Goal: Information Seeking & Learning: Learn about a topic

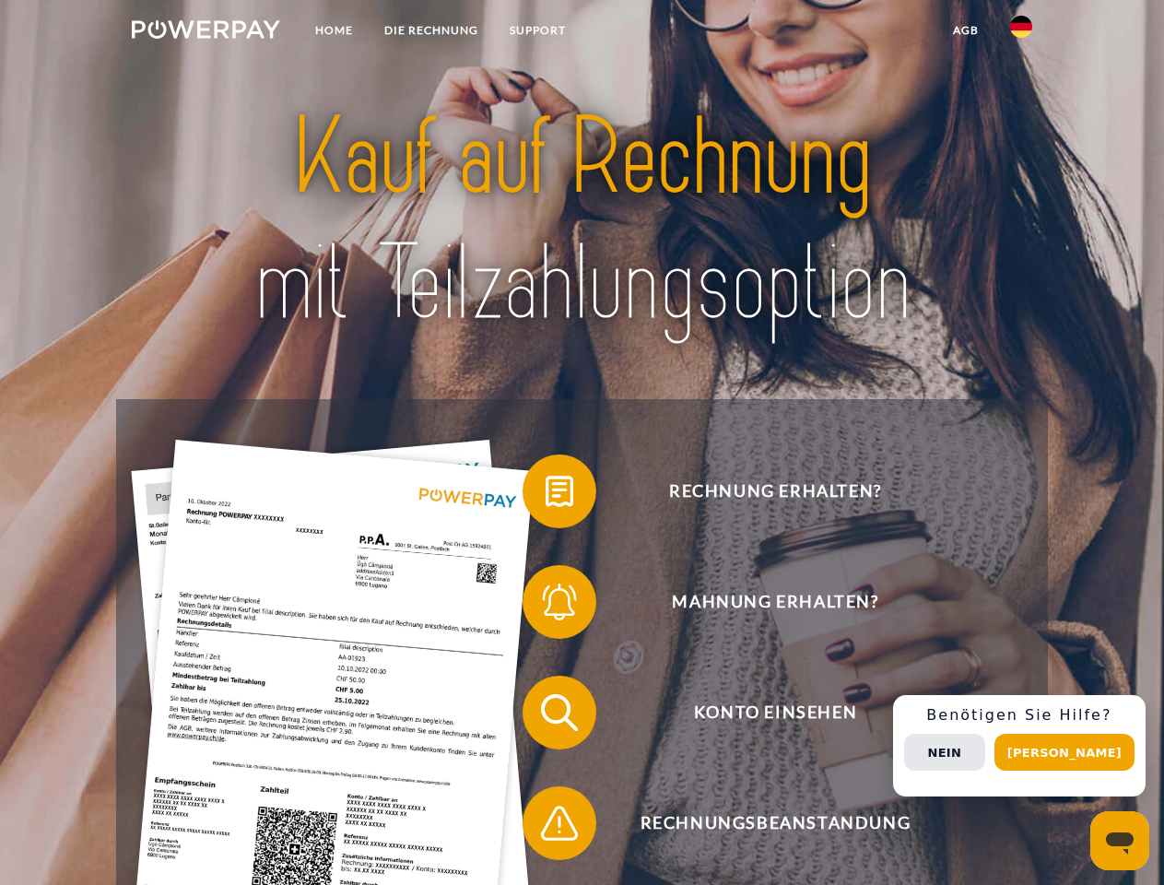
click at [206, 32] on img at bounding box center [206, 29] width 148 height 18
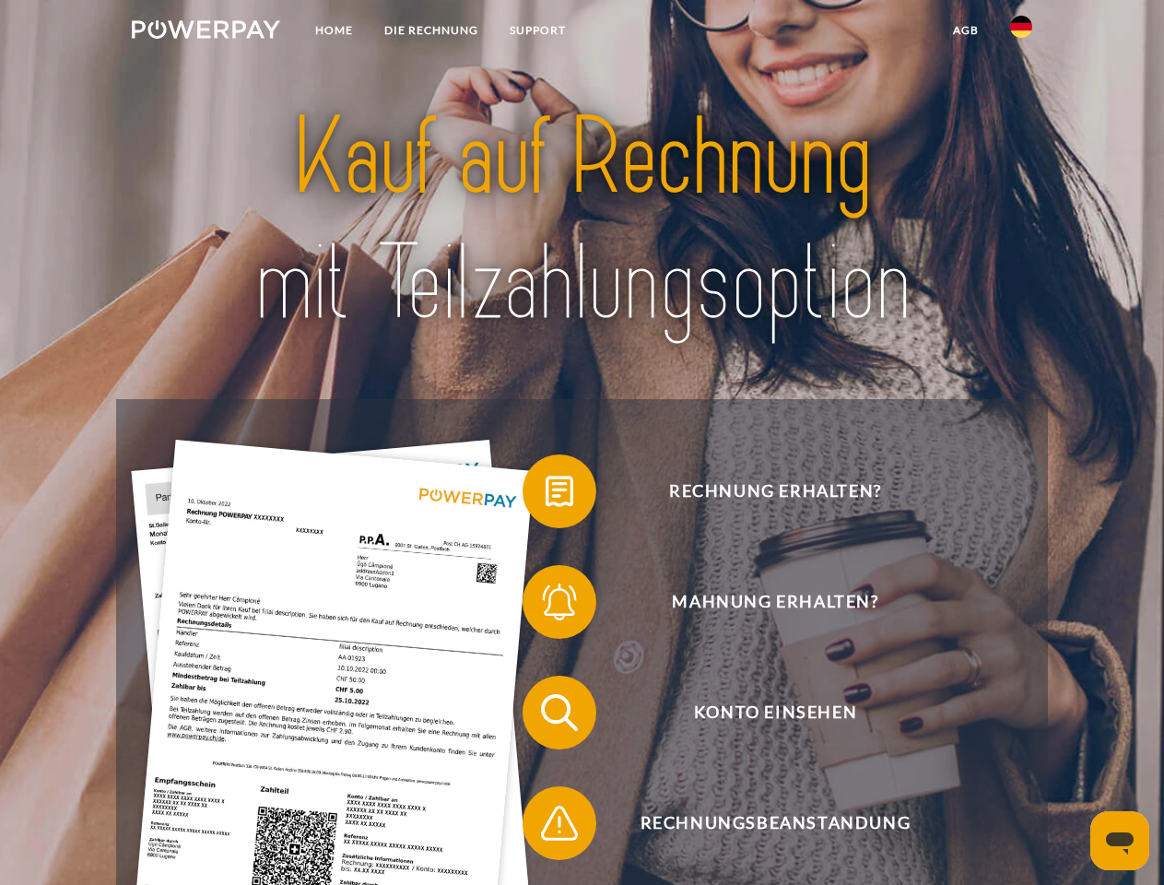
click at [1021, 32] on img at bounding box center [1021, 27] width 22 height 22
click at [965, 30] on link "agb" at bounding box center [966, 30] width 57 height 33
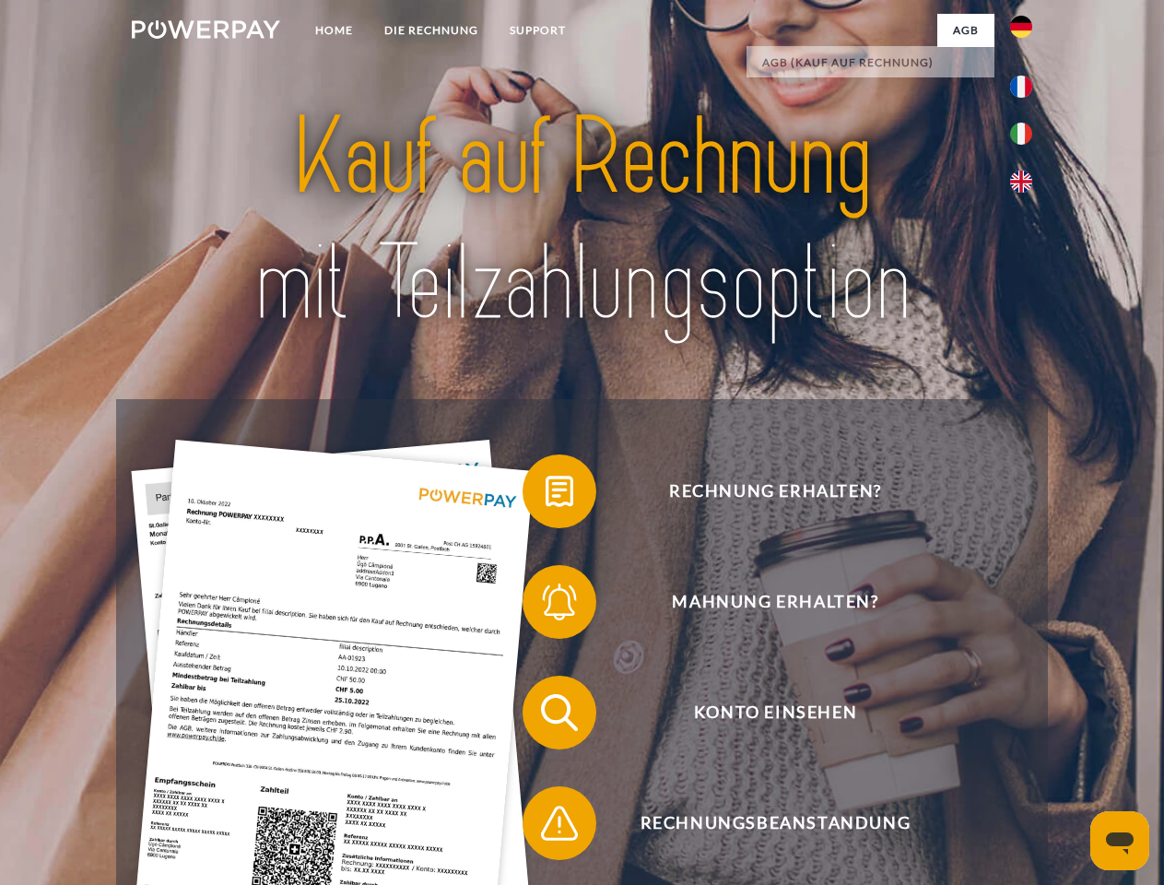
click at [546, 495] on span at bounding box center [532, 491] width 92 height 92
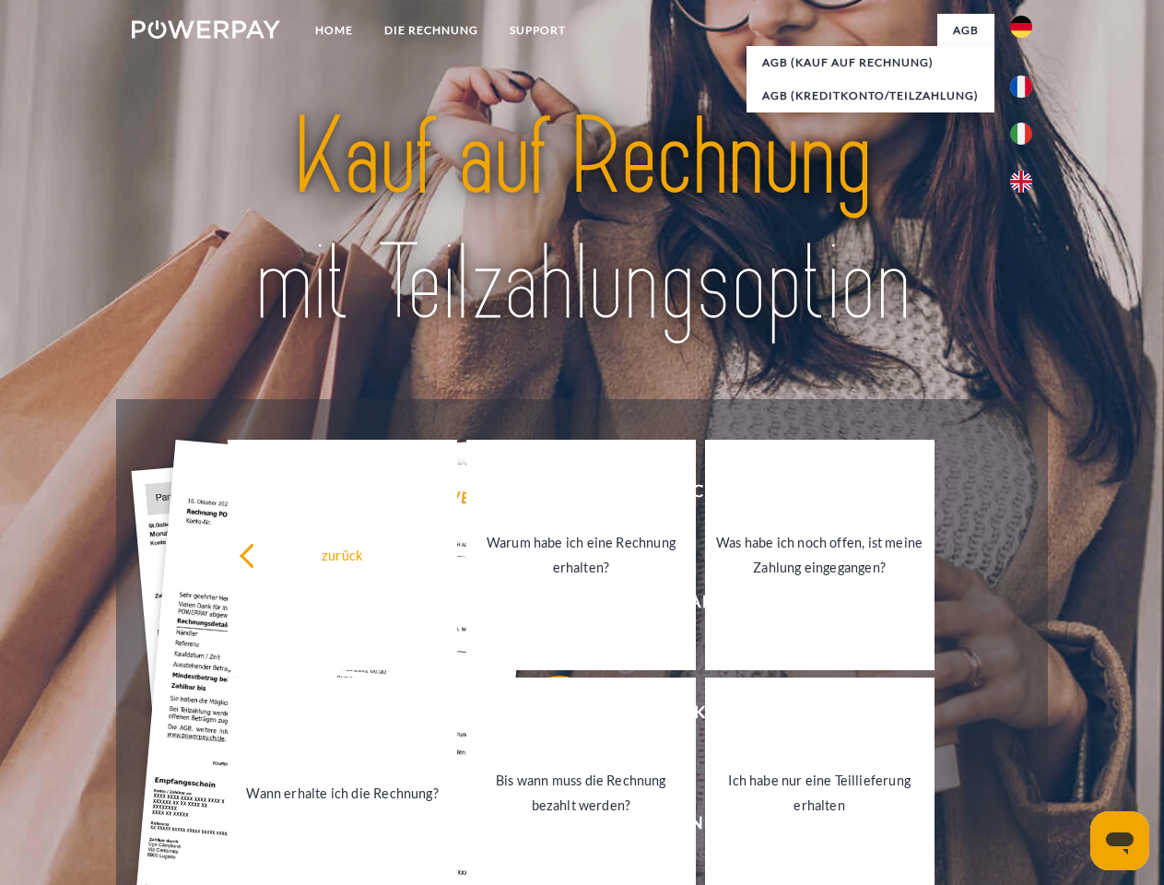
click at [546, 606] on div "zurück Warum habe ich eine Rechnung erhalten? Was habe ich noch offen, ist mein…" at bounding box center [581, 674] width 745 height 476
click at [546, 716] on link "Bis wann muss die Rechnung bezahlt werden?" at bounding box center [581, 793] width 230 height 230
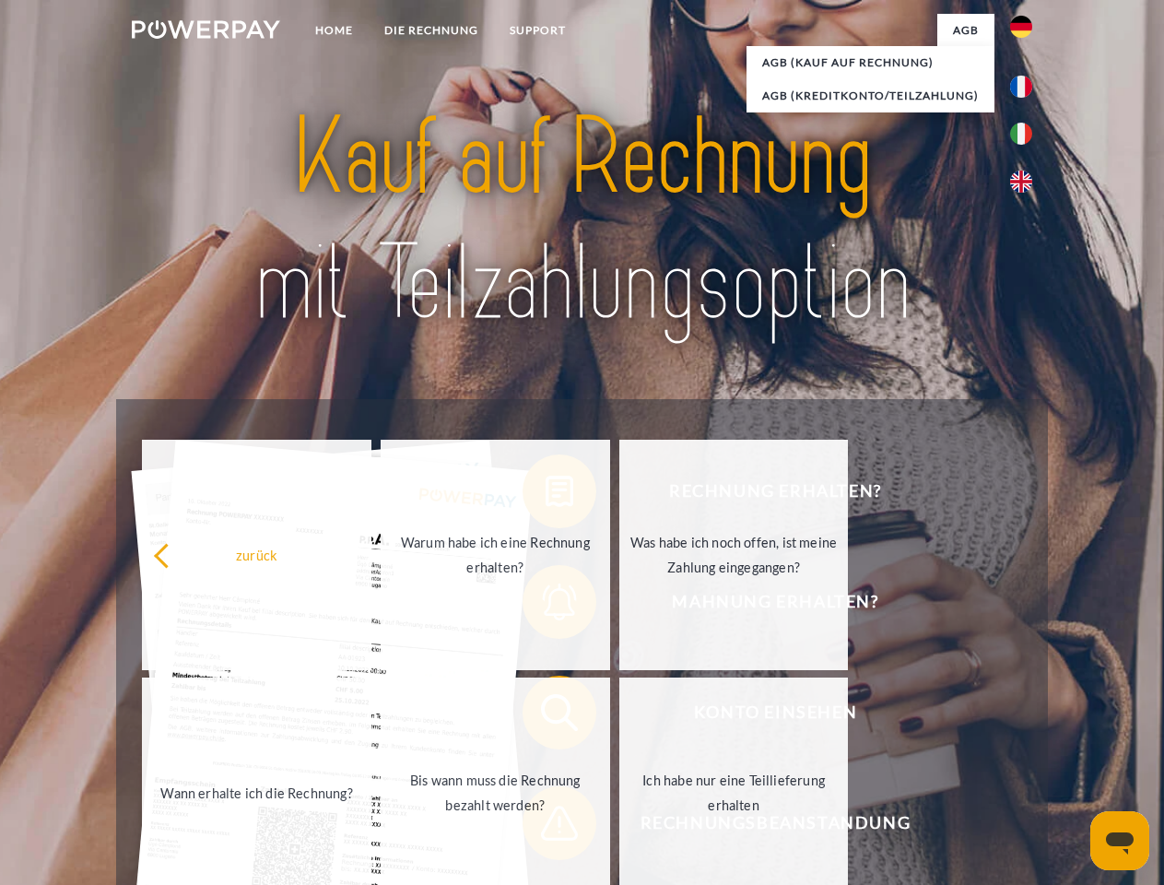
click at [546, 827] on span at bounding box center [532, 823] width 92 height 92
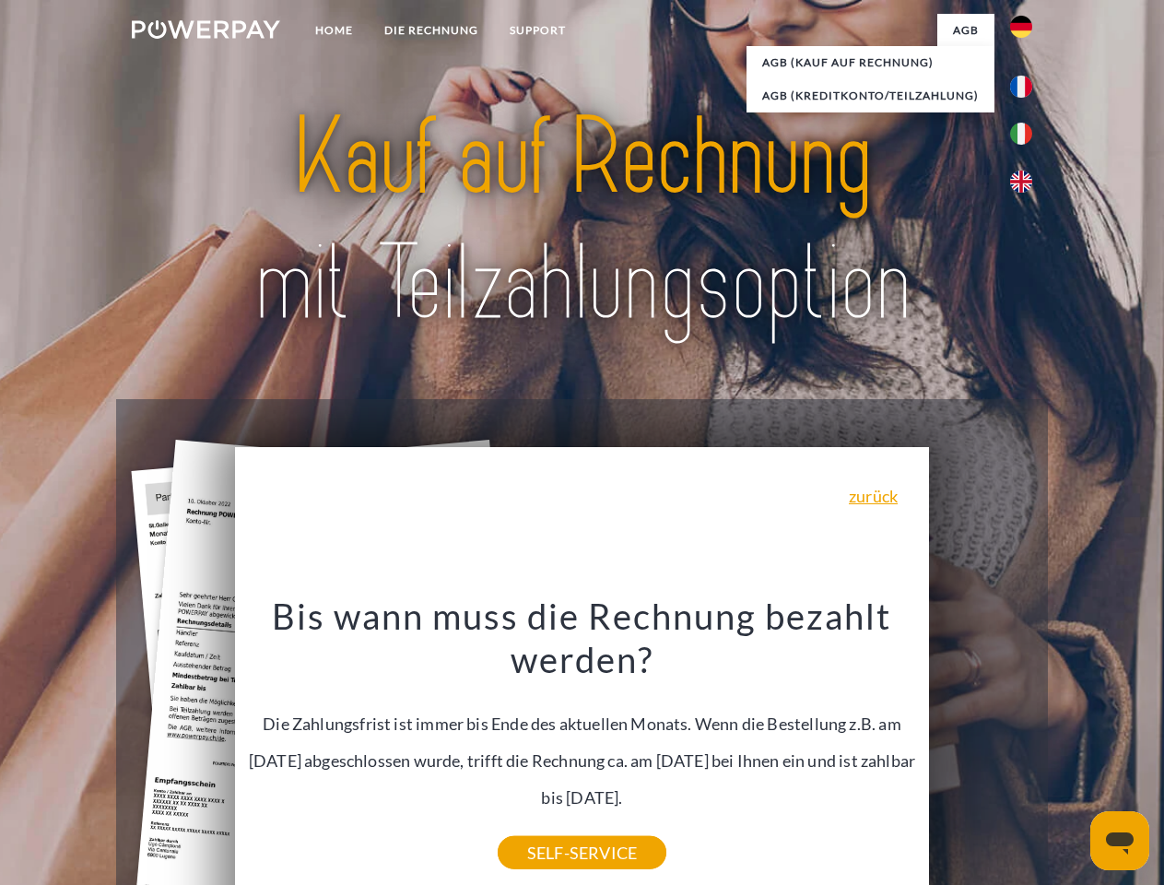
click at [1026, 746] on div "Rechnung erhalten? Mahnung erhalten? Konto einsehen" at bounding box center [581, 767] width 931 height 737
click at [981, 749] on span "Konto einsehen" at bounding box center [775, 713] width 452 height 74
click at [1071, 752] on header "Home DIE RECHNUNG SUPPORT" at bounding box center [582, 636] width 1164 height 1273
